Goal: Book appointment/travel/reservation

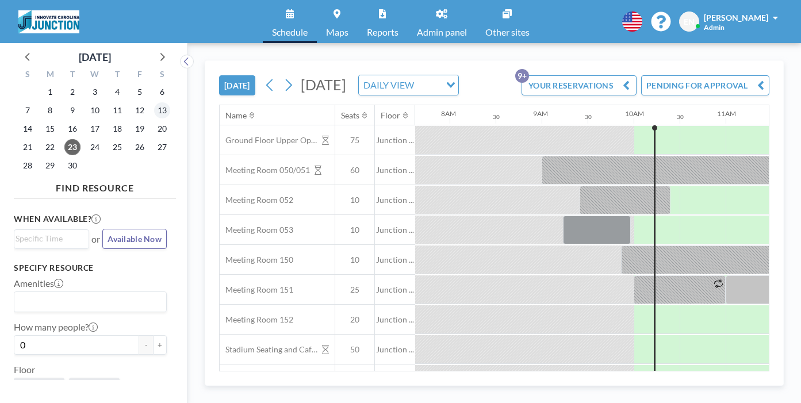
scroll to position [0, 710]
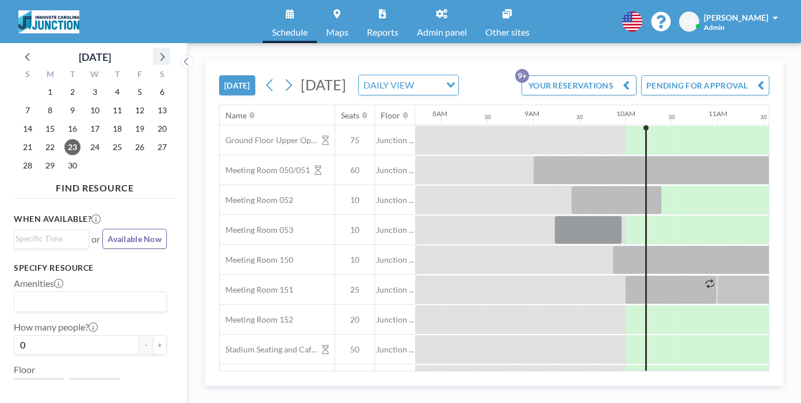
click at [154, 49] on icon at bounding box center [161, 56] width 15 height 15
click at [66, 102] on span "7" at bounding box center [72, 110] width 16 height 16
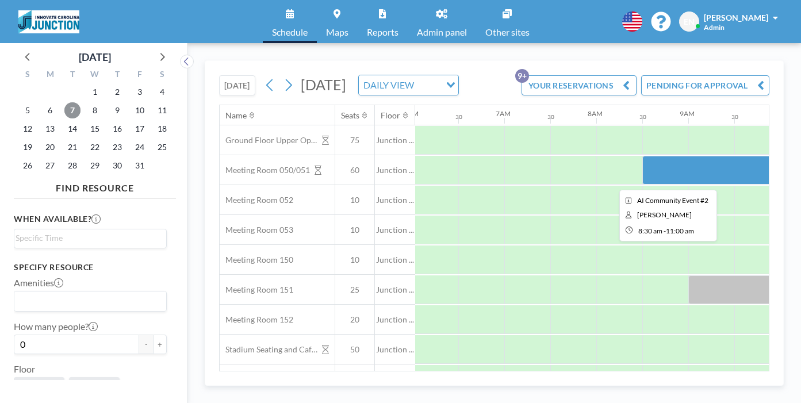
scroll to position [0, 561]
click at [637, 156] on div at bounding box center [752, 170] width 230 height 29
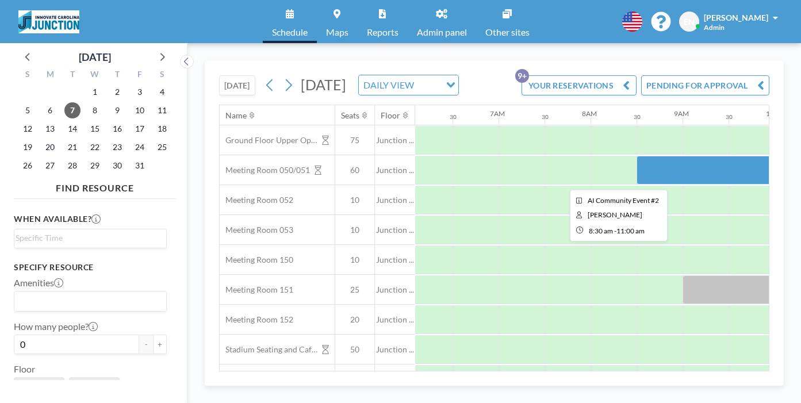
click at [637, 156] on div at bounding box center [752, 170] width 230 height 29
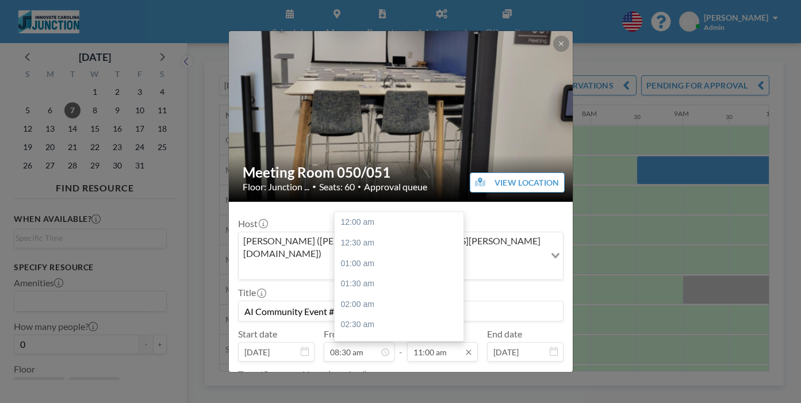
scroll to position [404, 0]
click at [400, 300] on div "12:00 pm" at bounding box center [399, 310] width 129 height 21
type input "12:00 pm"
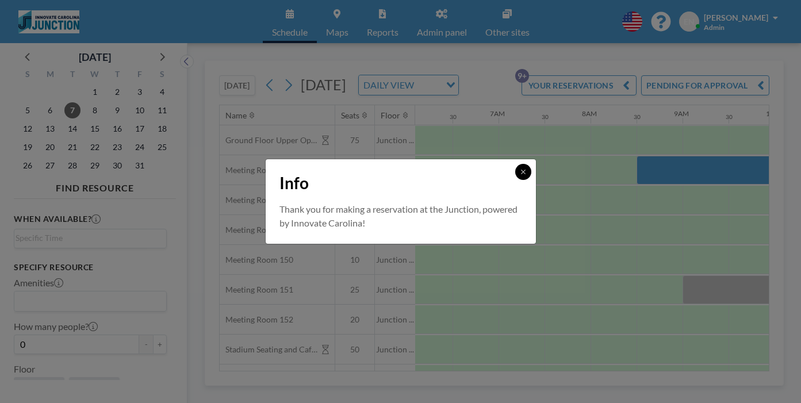
click at [515, 177] on button at bounding box center [523, 172] width 16 height 16
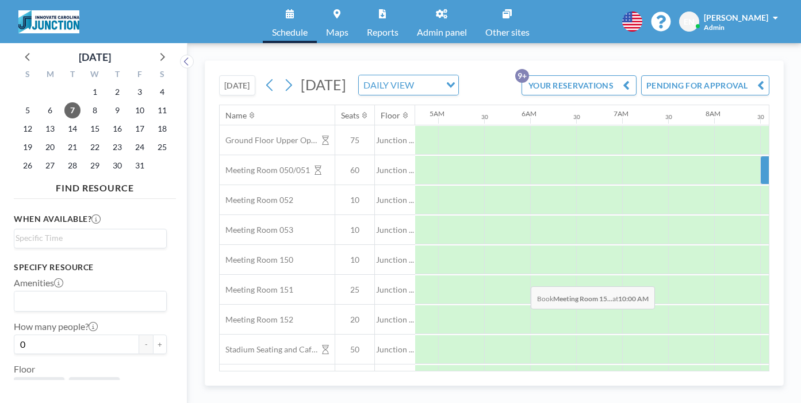
scroll to position [0, 424]
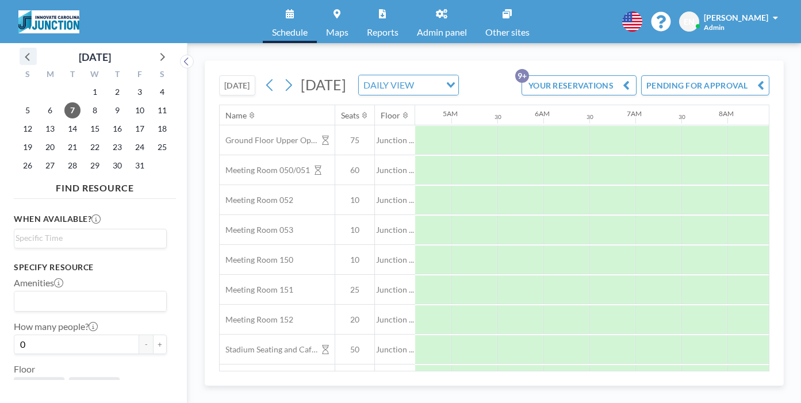
click at [21, 50] on icon at bounding box center [28, 56] width 15 height 15
click at [64, 139] on span "23" at bounding box center [72, 147] width 16 height 16
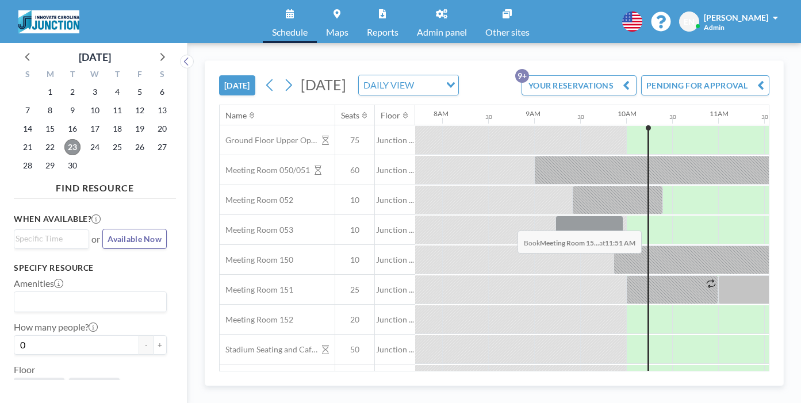
scroll to position [0, 710]
